Goal: Task Accomplishment & Management: Complete application form

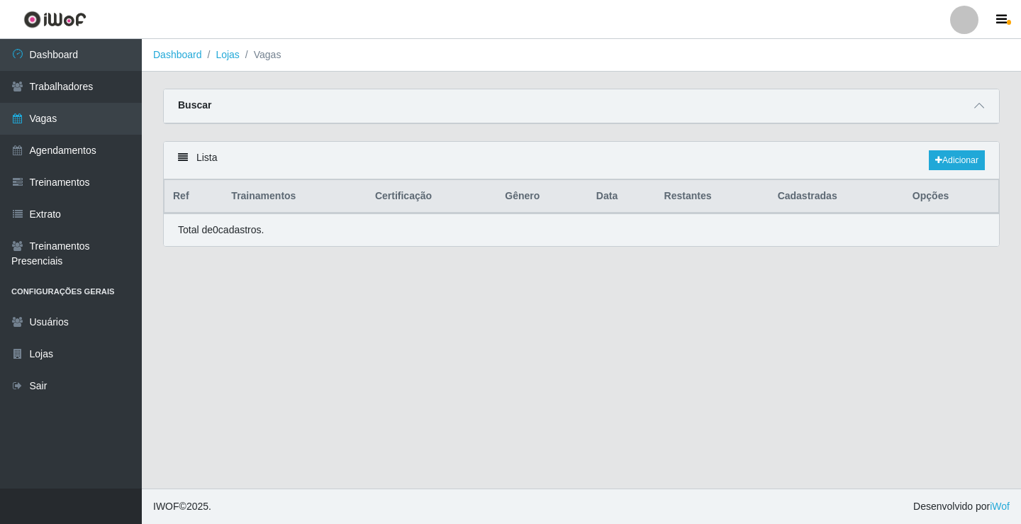
click at [96, 113] on link "Vagas" at bounding box center [71, 119] width 142 height 32
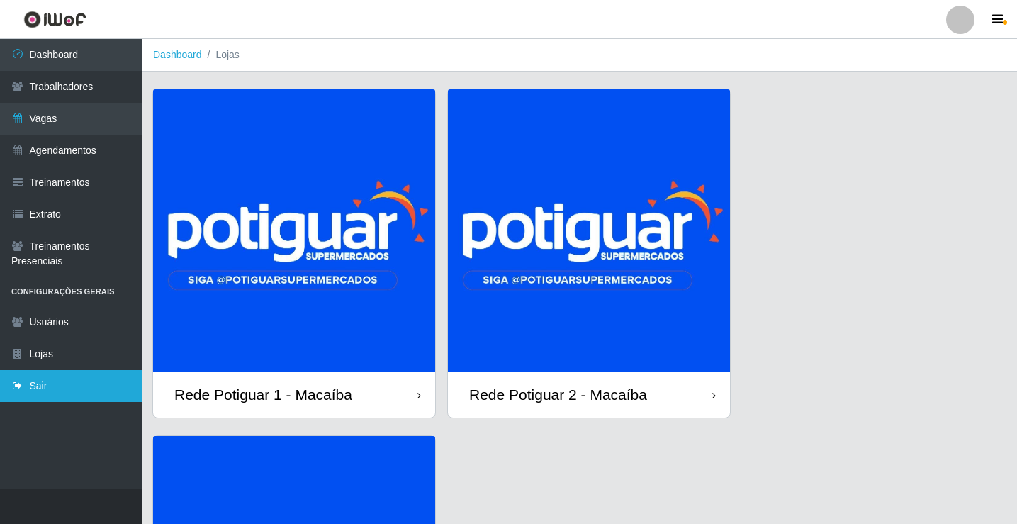
click at [93, 379] on link "Sair" at bounding box center [71, 386] width 142 height 32
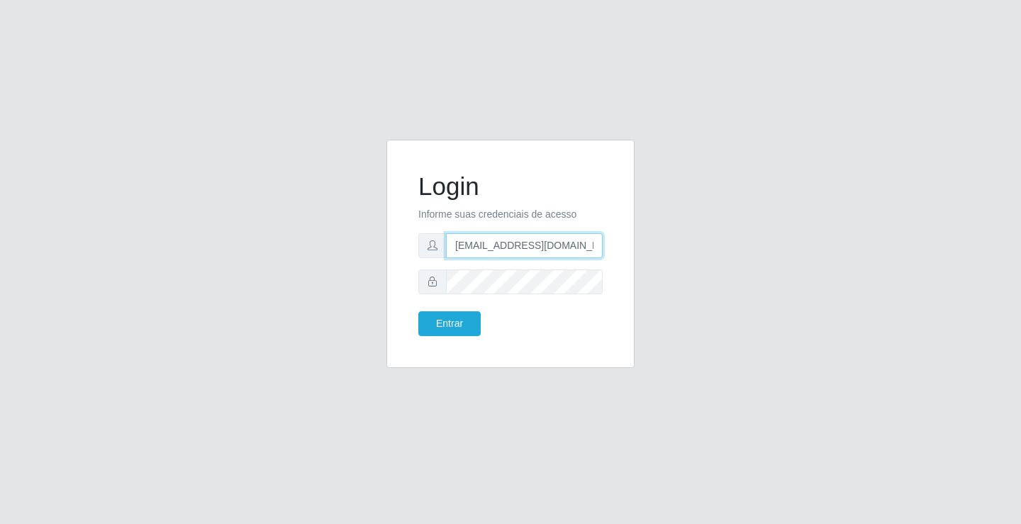
click at [501, 247] on input "[EMAIL_ADDRESS][DOMAIN_NAME]" at bounding box center [524, 245] width 157 height 25
type input "[EMAIL_ADDRESS][DOMAIN_NAME]"
click at [470, 323] on button "Entrar" at bounding box center [449, 323] width 62 height 25
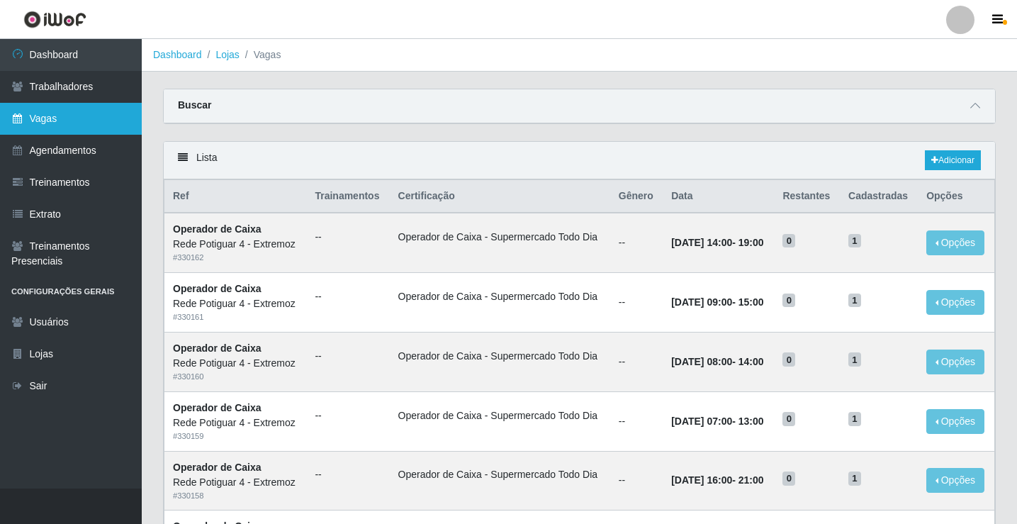
click at [115, 132] on link "Vagas" at bounding box center [71, 119] width 142 height 32
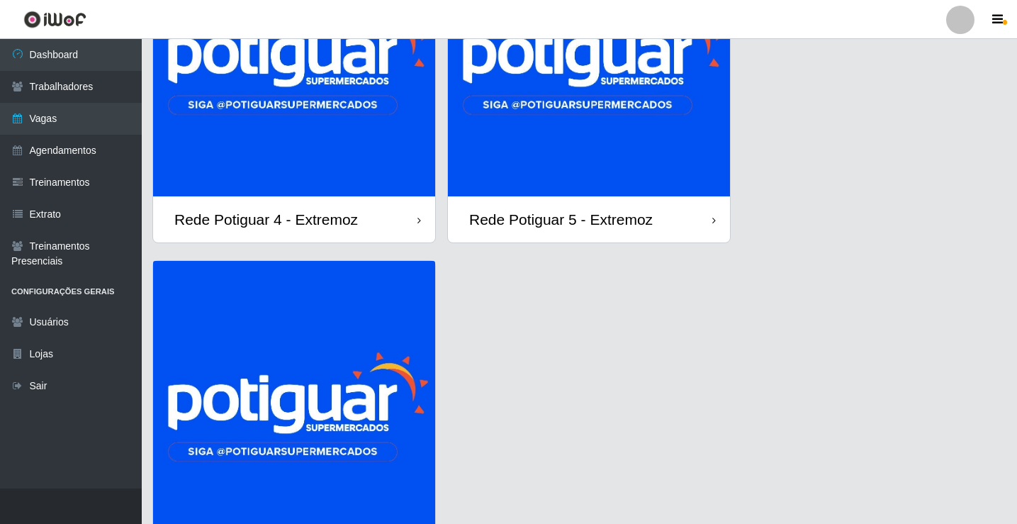
scroll to position [284, 0]
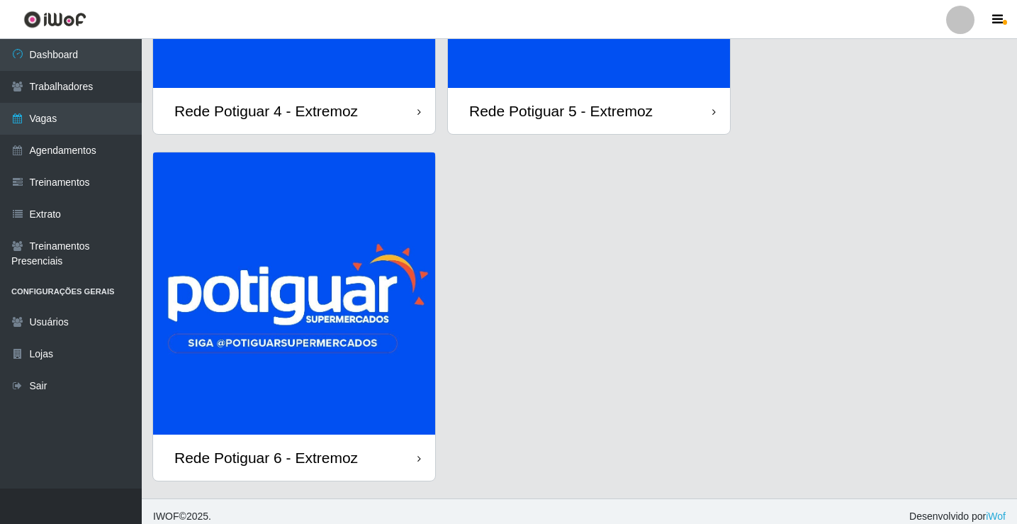
click at [298, 336] on img at bounding box center [294, 293] width 282 height 282
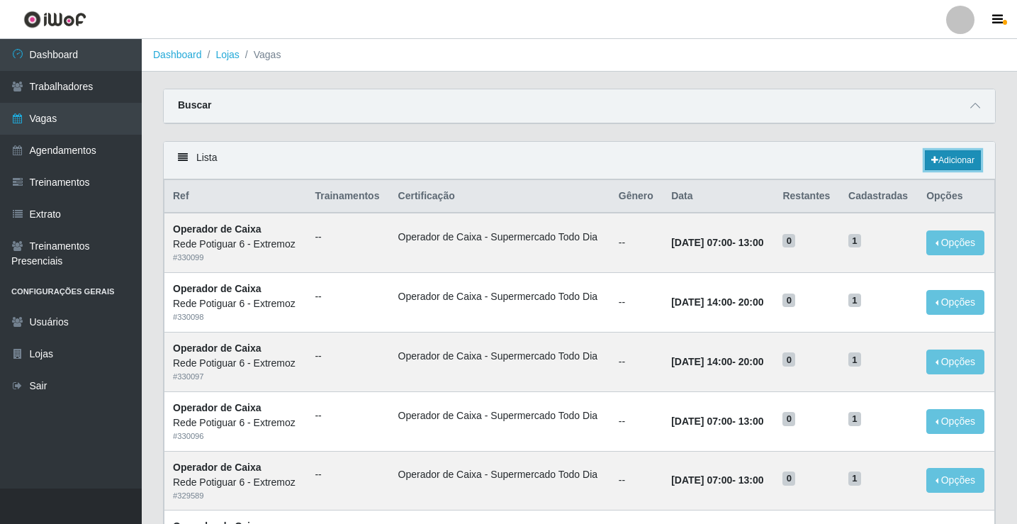
click at [955, 157] on link "Adicionar" at bounding box center [953, 160] width 56 height 20
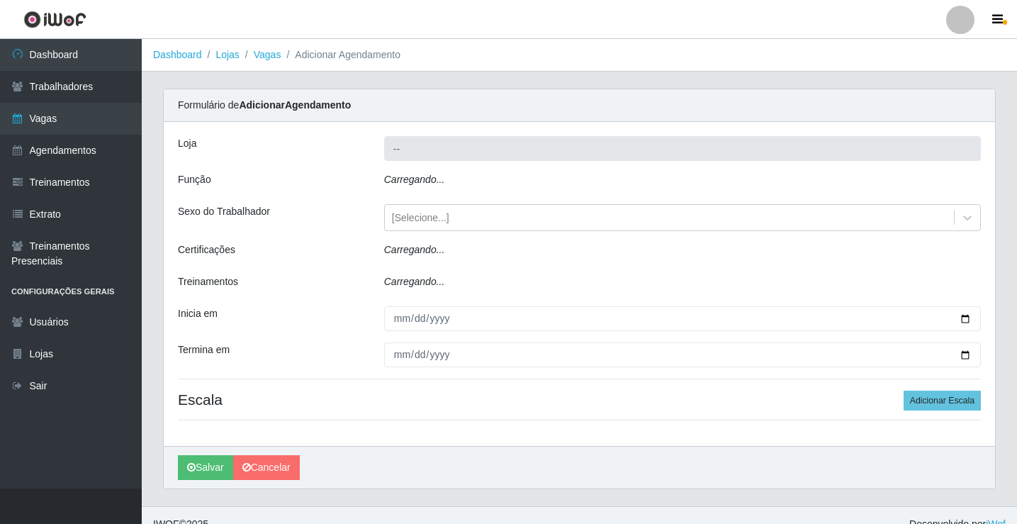
type input "Rede Potiguar 6 - Extremoz"
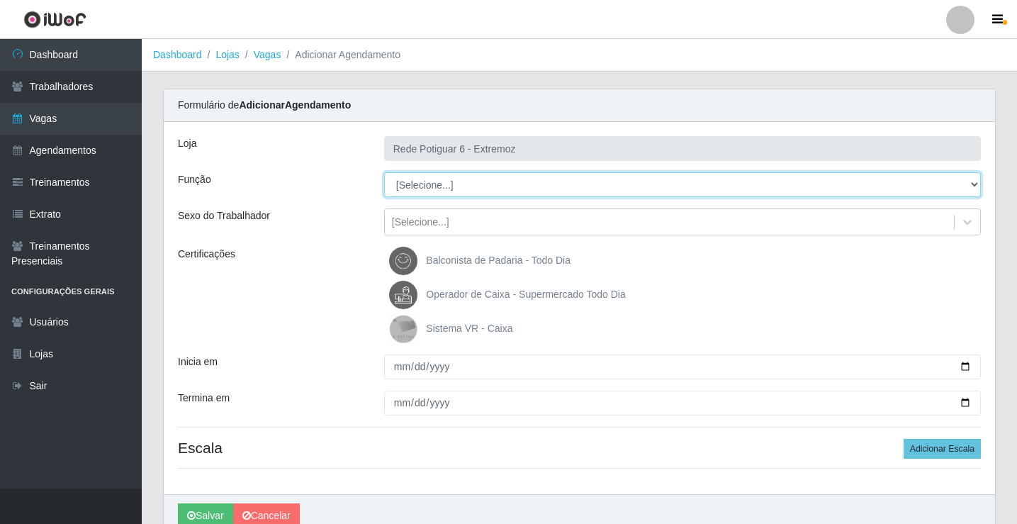
drag, startPoint x: 447, startPoint y: 183, endPoint x: 452, endPoint y: 192, distance: 10.1
click at [447, 183] on select "[Selecione...] ASG Balconista Embalador Operador de Caixa Operador de Caixa + O…" at bounding box center [682, 184] width 597 height 25
select select "22"
click at [384, 172] on select "[Selecione...] ASG Balconista Embalador Operador de Caixa Operador de Caixa + O…" at bounding box center [682, 184] width 597 height 25
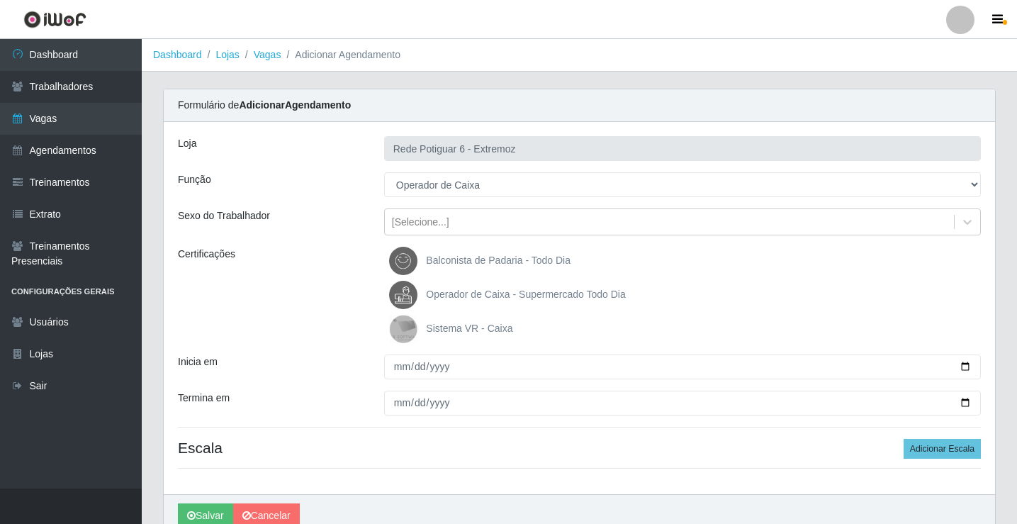
click at [471, 296] on span "Operador de Caixa - Supermercado Todo Dia" at bounding box center [525, 293] width 199 height 11
click at [0, 0] on input "Operador de Caixa - Supermercado Todo Dia" at bounding box center [0, 0] width 0 height 0
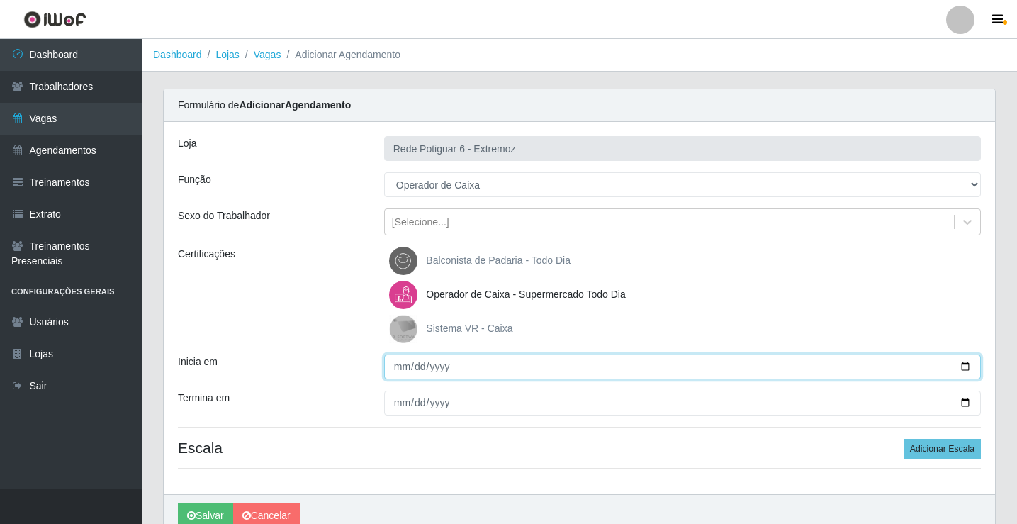
click at [395, 365] on input "Inicia em" at bounding box center [682, 366] width 597 height 25
type input "2025-08-11"
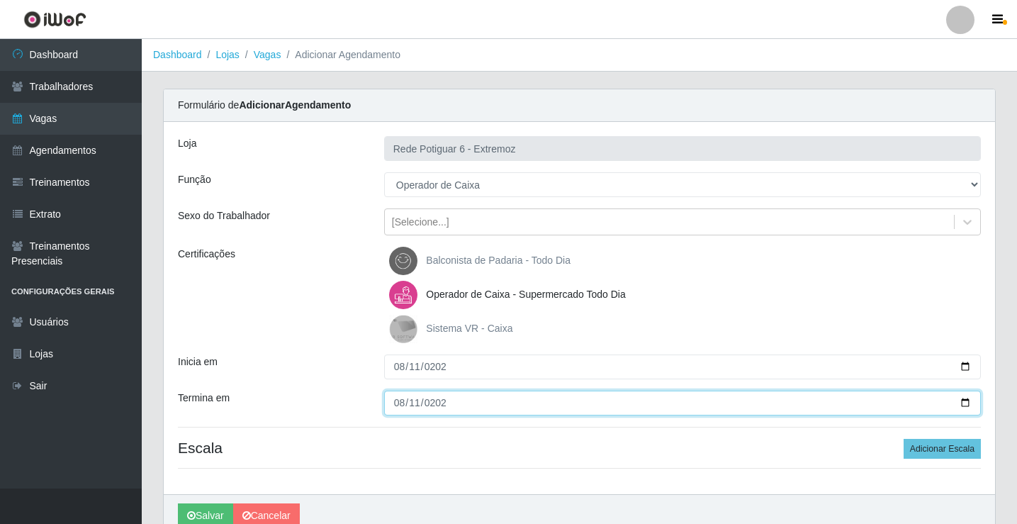
type input "2025-08-11"
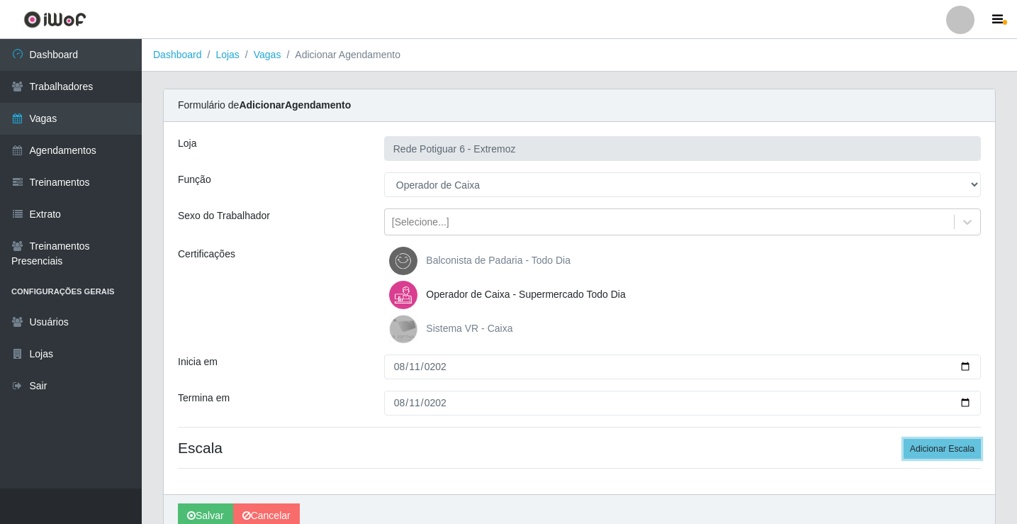
click at [904, 439] on button "Adicionar Escala" at bounding box center [942, 449] width 77 height 20
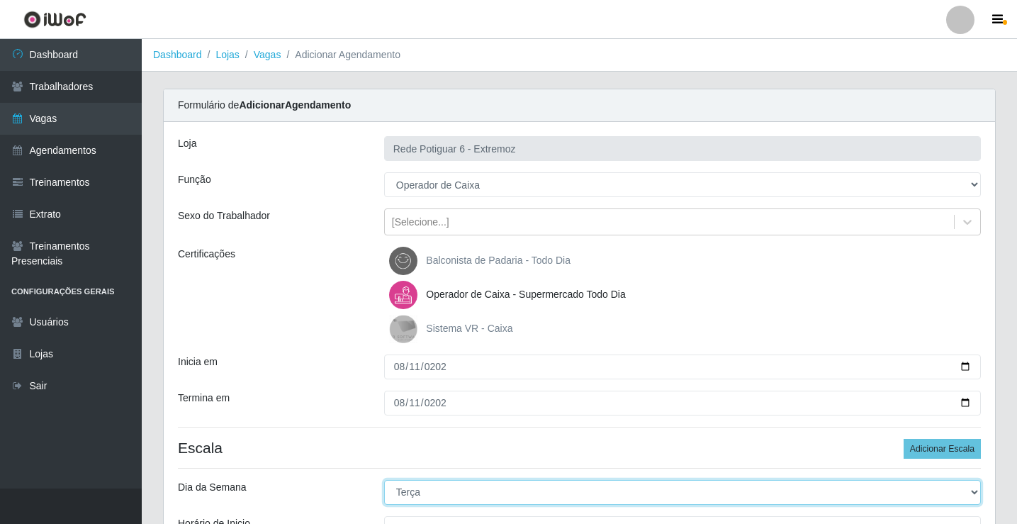
select select "1"
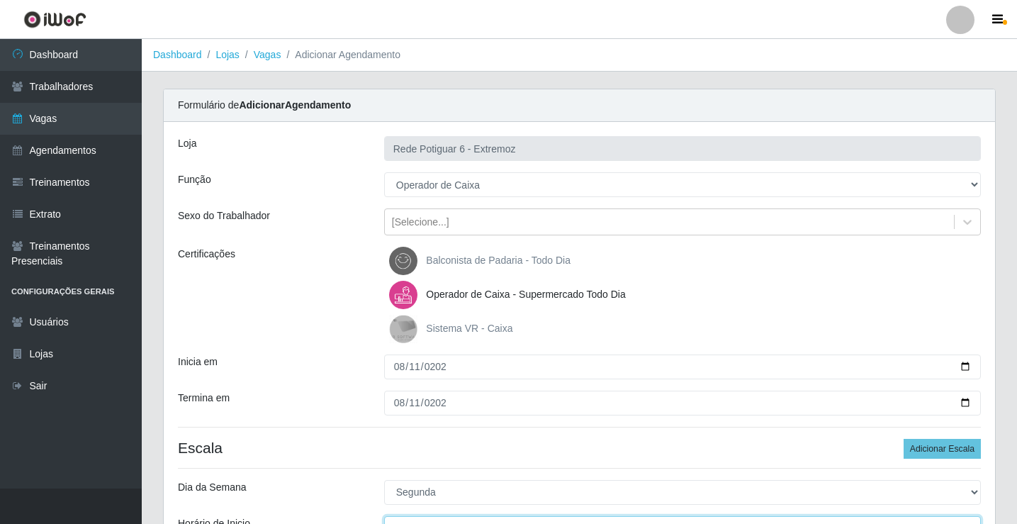
scroll to position [17, 0]
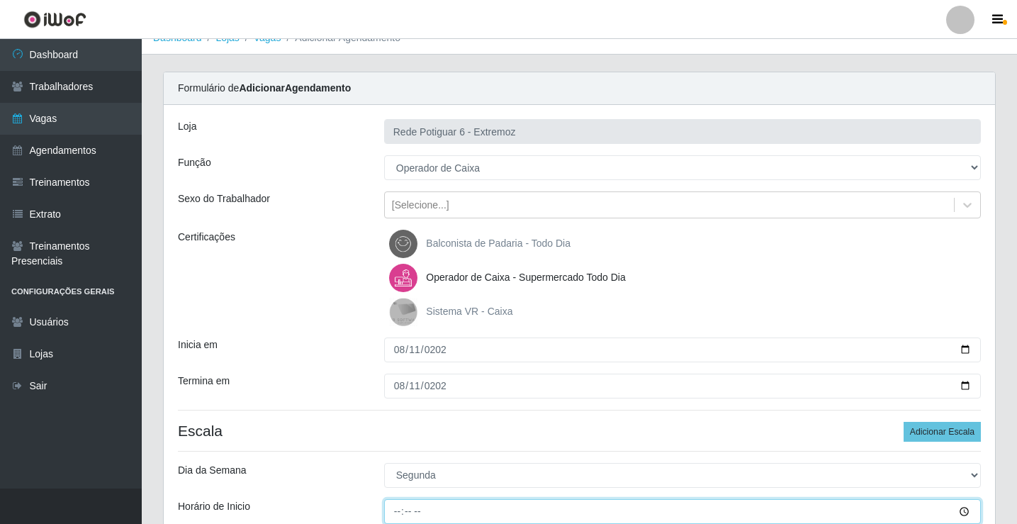
type input "14:00"
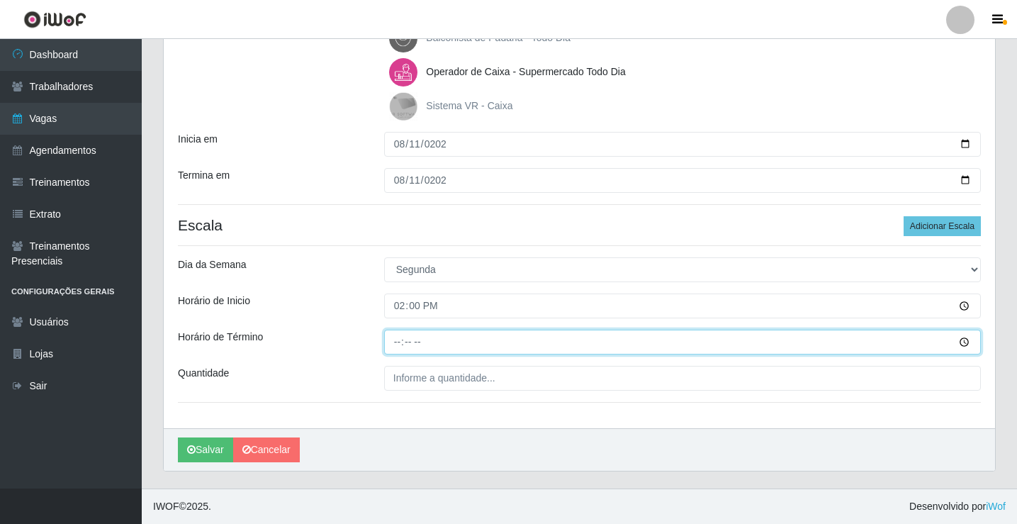
type input "20:00"
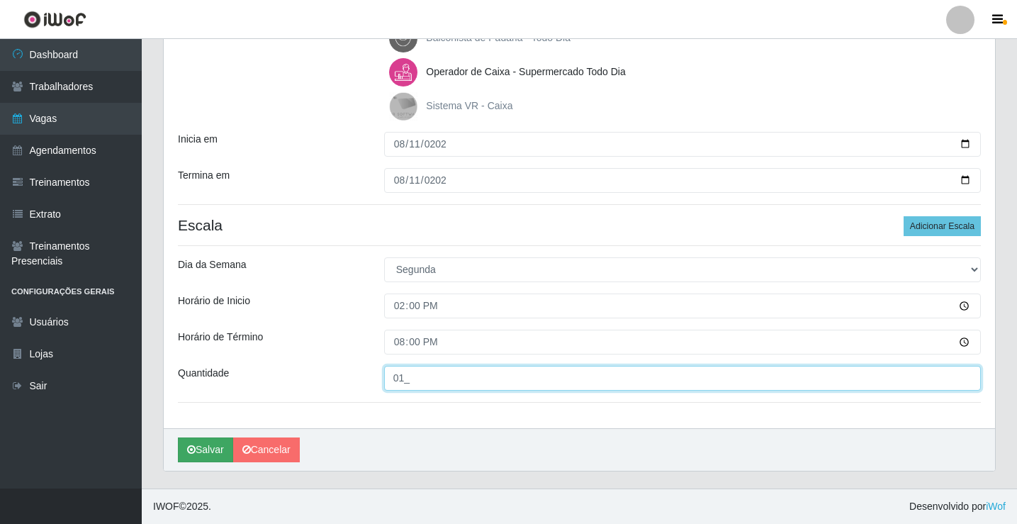
type input "01_"
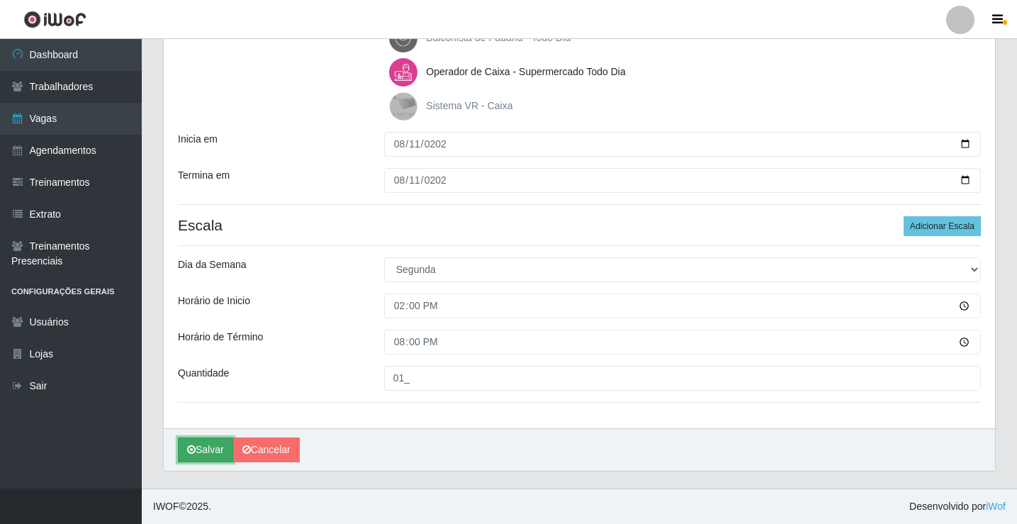
click at [211, 454] on button "Salvar" at bounding box center [205, 449] width 55 height 25
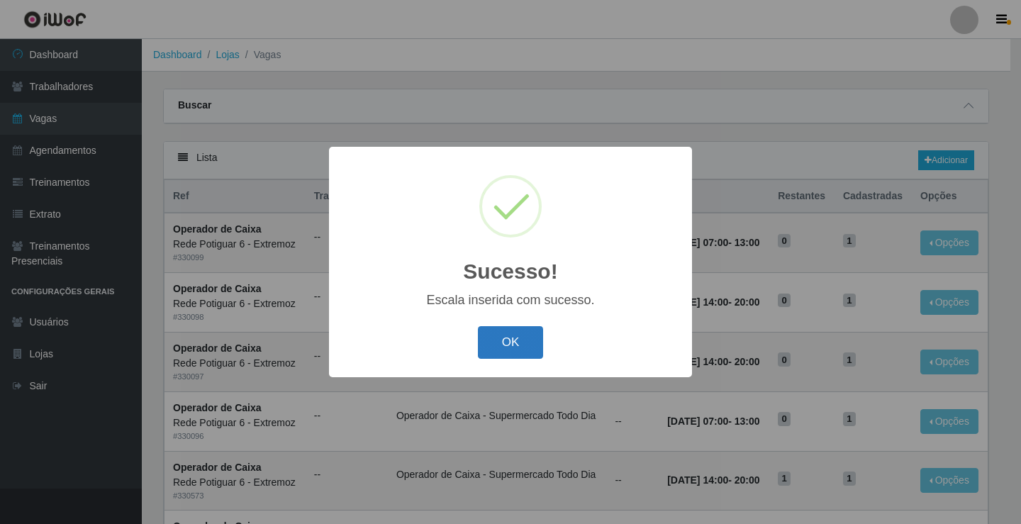
click at [509, 332] on button "OK" at bounding box center [511, 342] width 66 height 33
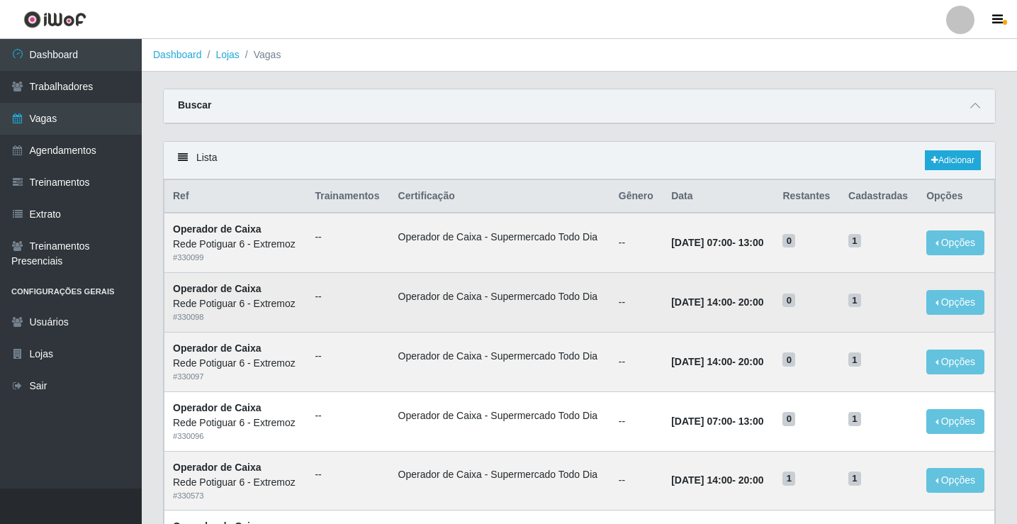
scroll to position [71, 0]
